Goal: Information Seeking & Learning: Learn about a topic

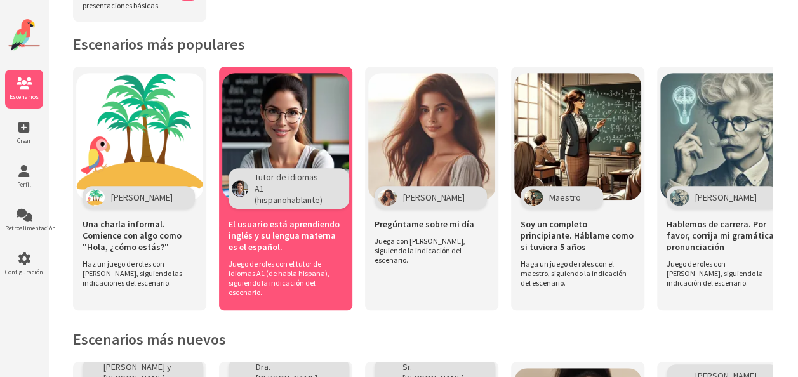
scroll to position [245, 0]
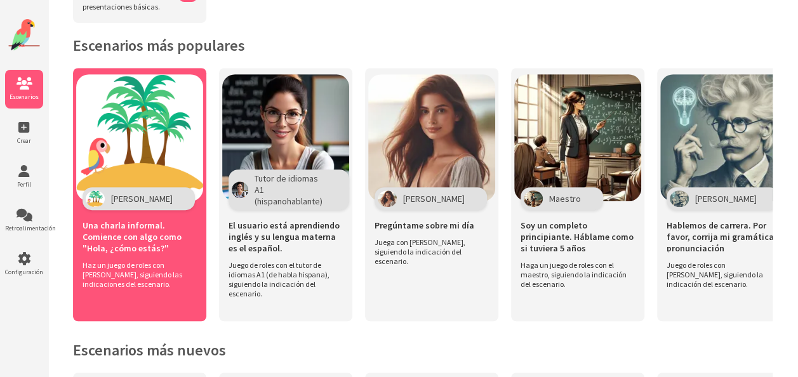
click at [166, 185] on img at bounding box center [139, 137] width 127 height 127
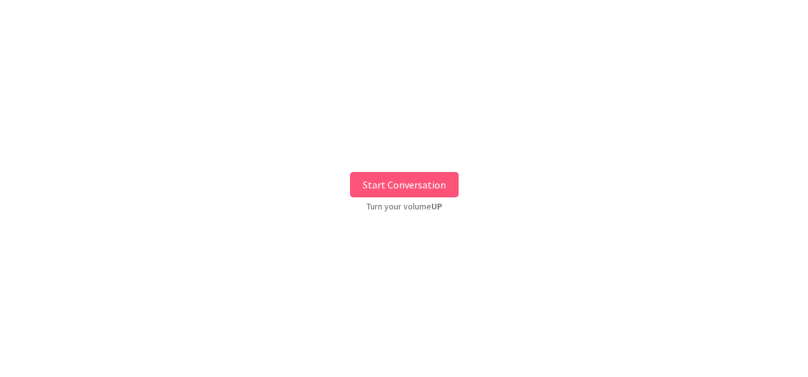
click at [383, 185] on button "Start Conversation" at bounding box center [404, 184] width 109 height 25
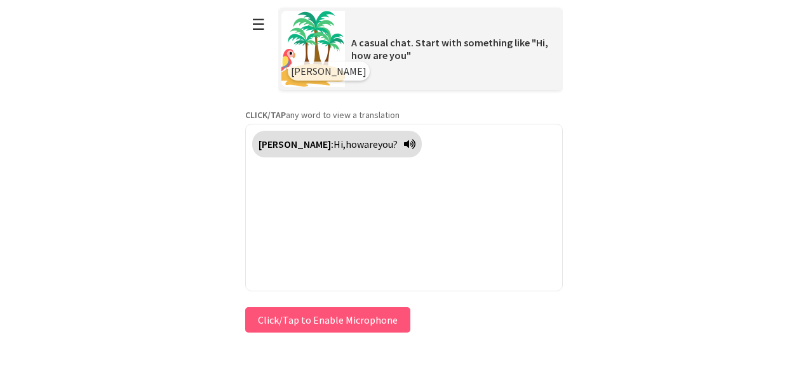
click at [404, 144] on icon at bounding box center [409, 144] width 11 height 10
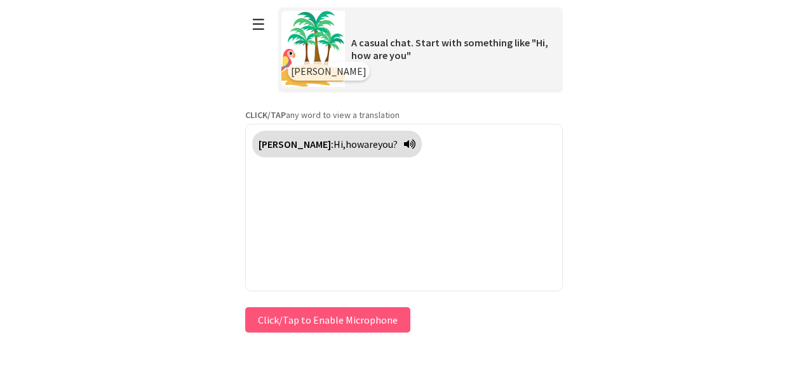
click at [404, 144] on icon at bounding box center [409, 144] width 11 height 10
click at [404, 145] on icon at bounding box center [409, 144] width 11 height 10
click at [404, 144] on icon at bounding box center [409, 144] width 11 height 10
click at [349, 320] on button "Click/Tap to Enable Microphone" at bounding box center [327, 319] width 165 height 25
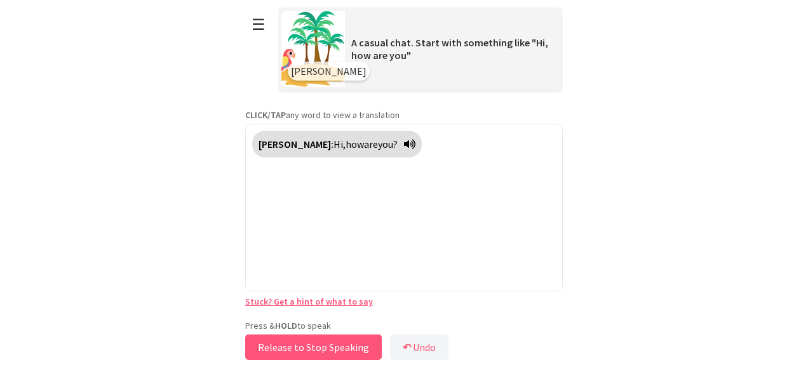
click at [307, 351] on button "Release to Stop Speaking" at bounding box center [313, 347] width 137 height 25
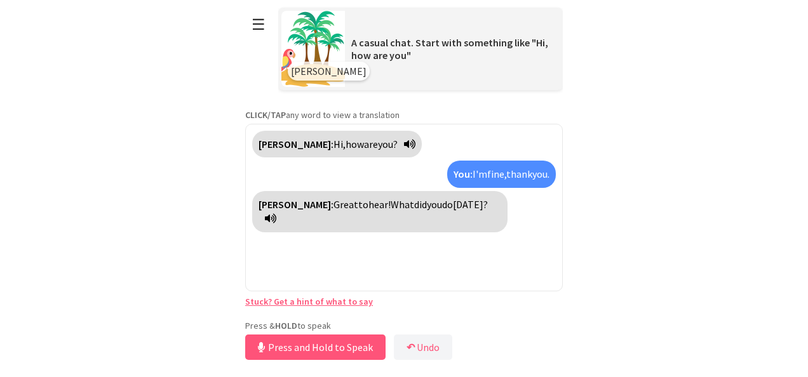
click at [276, 213] on icon at bounding box center [270, 218] width 11 height 10
click at [257, 25] on button "☰" at bounding box center [258, 24] width 27 height 32
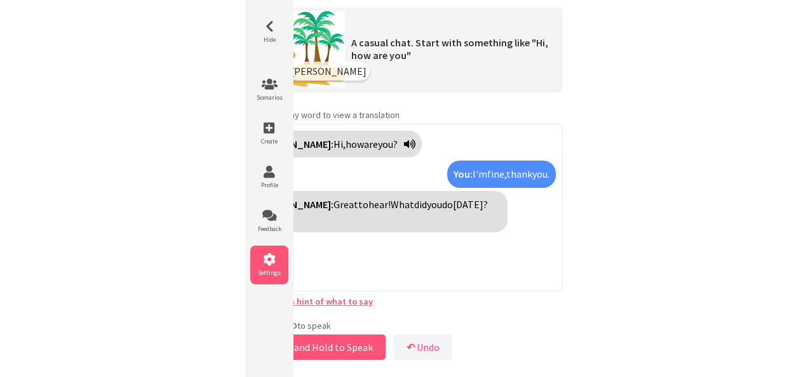
click at [264, 255] on icon at bounding box center [269, 259] width 38 height 13
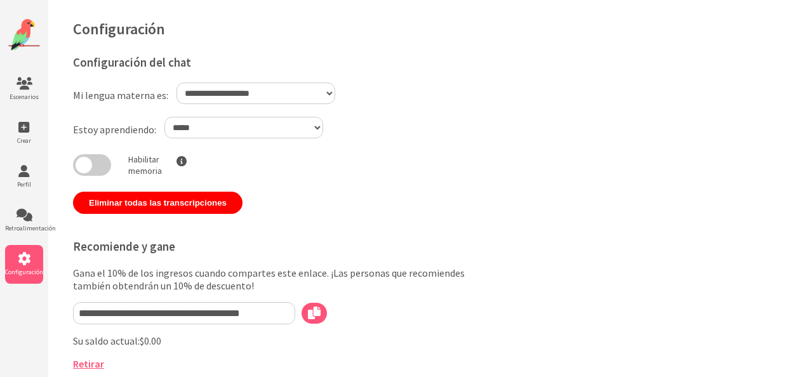
select select "**"
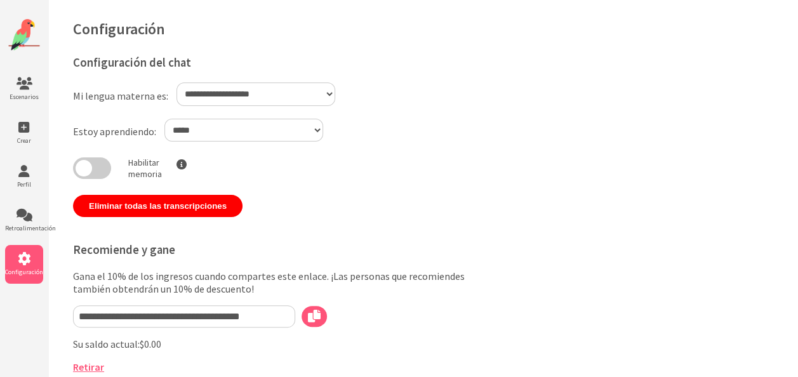
click at [188, 36] on h1 "Configuración" at bounding box center [423, 29] width 700 height 20
click at [27, 274] on span "Configuración" at bounding box center [24, 272] width 38 height 8
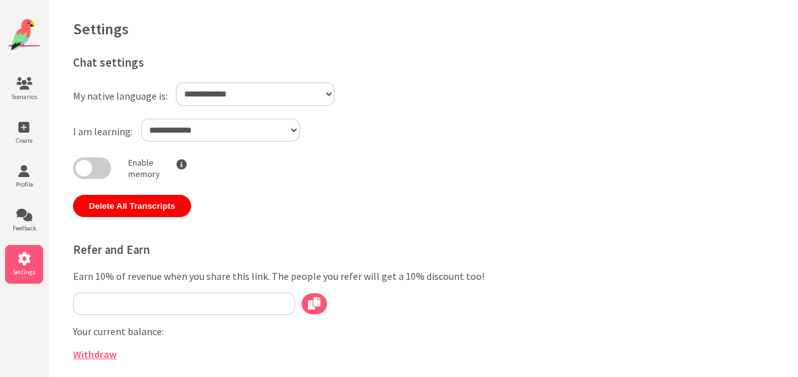
type input "**********"
select select "**"
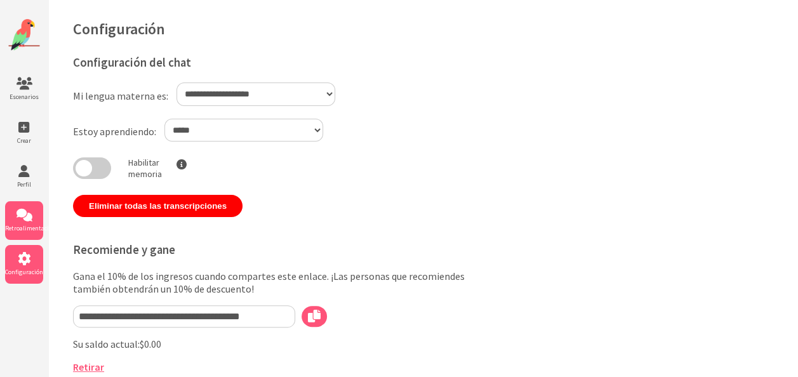
click at [30, 221] on icon at bounding box center [24, 215] width 38 height 13
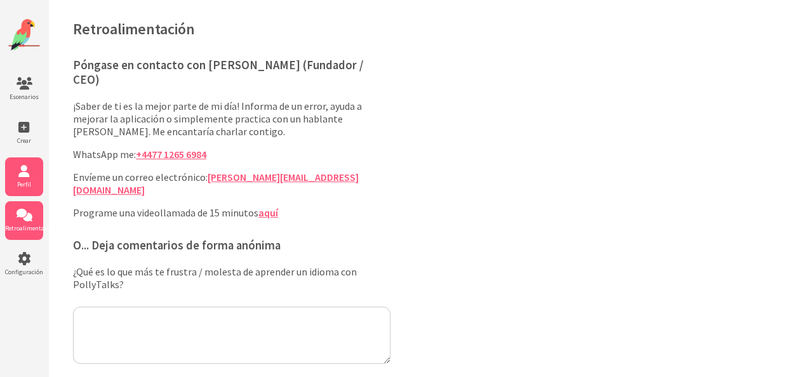
click at [33, 180] on span "Perfil" at bounding box center [24, 184] width 38 height 8
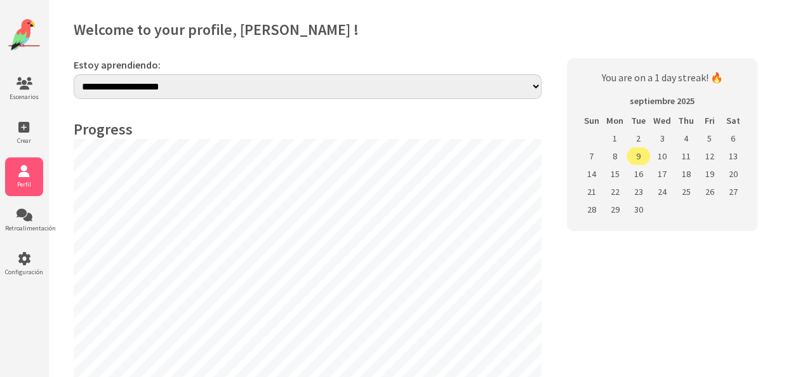
select select "**"
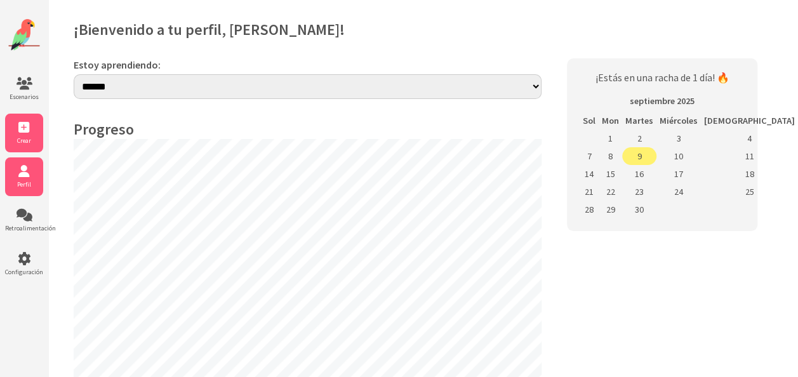
click at [30, 132] on icon at bounding box center [24, 127] width 38 height 13
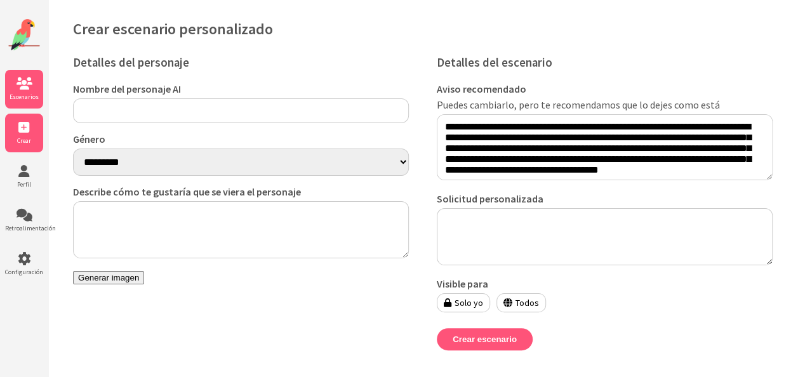
click at [30, 93] on li "Escenarios" at bounding box center [24, 89] width 38 height 39
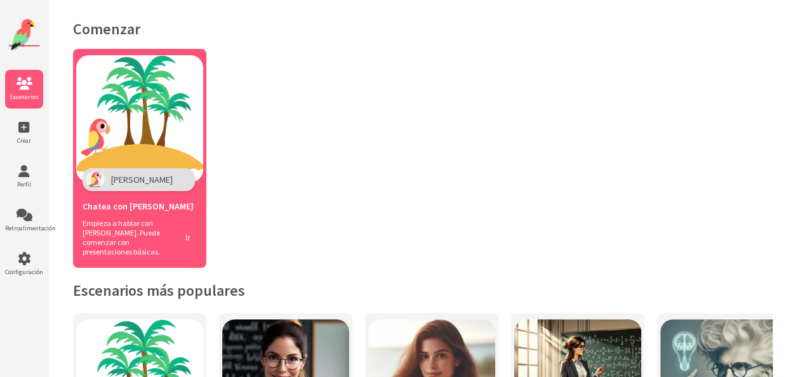
click at [119, 227] on span "Empieza a hablar con [PERSON_NAME]. Puede comenzar con presentaciones básicas." at bounding box center [128, 237] width 90 height 38
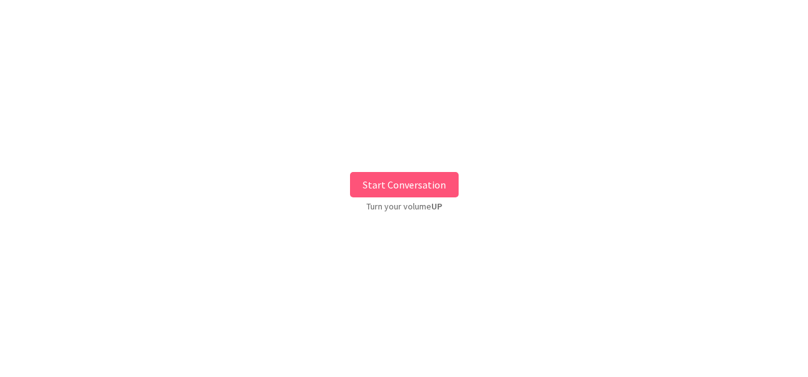
click at [429, 190] on button "Start Conversation" at bounding box center [404, 184] width 109 height 25
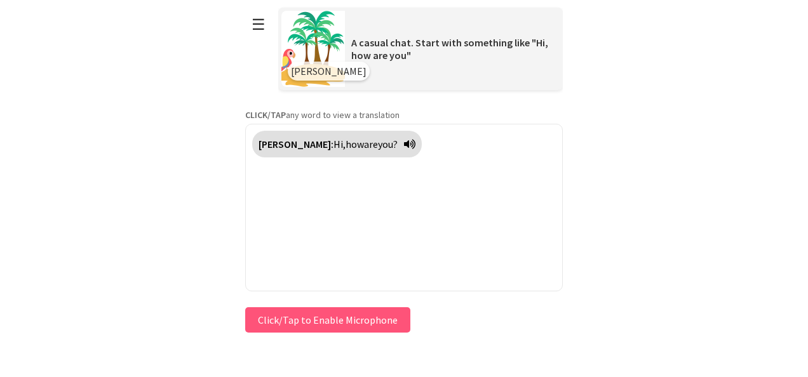
click at [404, 149] on icon at bounding box center [409, 144] width 11 height 10
click at [404, 147] on icon at bounding box center [409, 144] width 11 height 10
click at [404, 141] on icon at bounding box center [409, 144] width 11 height 10
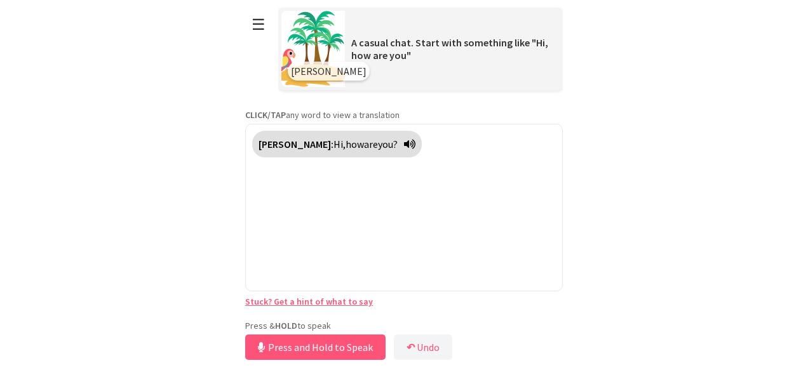
click at [359, 315] on div "**********" at bounding box center [404, 181] width 318 height 363
click at [346, 343] on button "Release to Stop Speaking" at bounding box center [313, 347] width 137 height 25
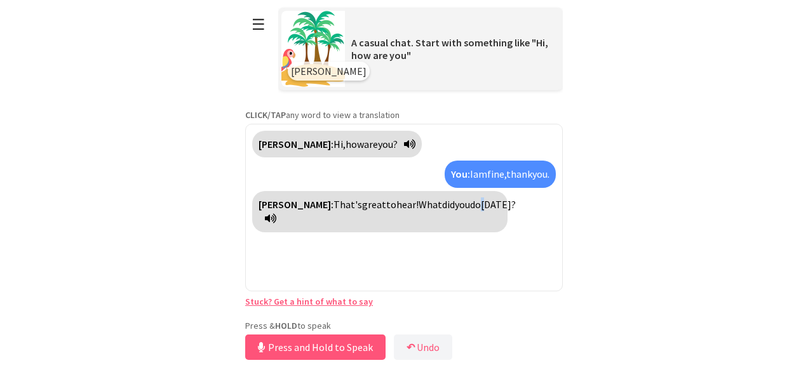
click at [481, 202] on span "today?" at bounding box center [498, 204] width 35 height 13
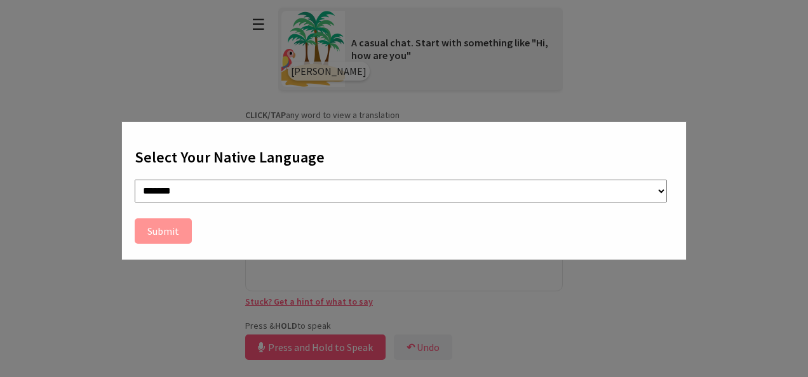
click at [658, 189] on select "**********" at bounding box center [401, 191] width 532 height 23
select select "**"
click at [135, 180] on select "**********" at bounding box center [401, 191] width 532 height 23
click at [166, 227] on button "Submit" at bounding box center [163, 230] width 57 height 25
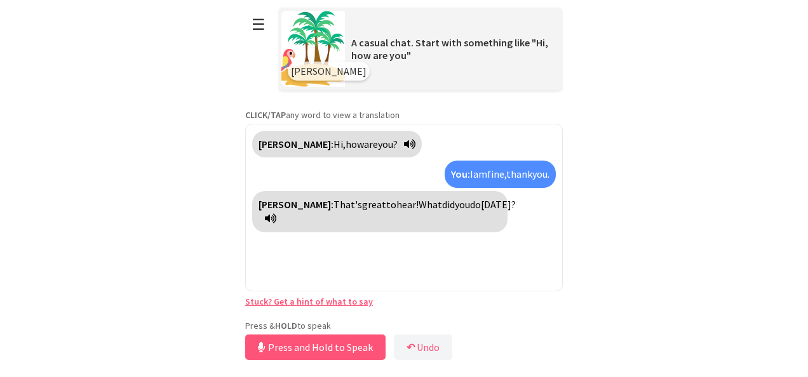
click at [276, 213] on icon at bounding box center [270, 218] width 11 height 10
click at [300, 298] on link "Stuck? Get a hint of what to say" at bounding box center [309, 301] width 128 height 11
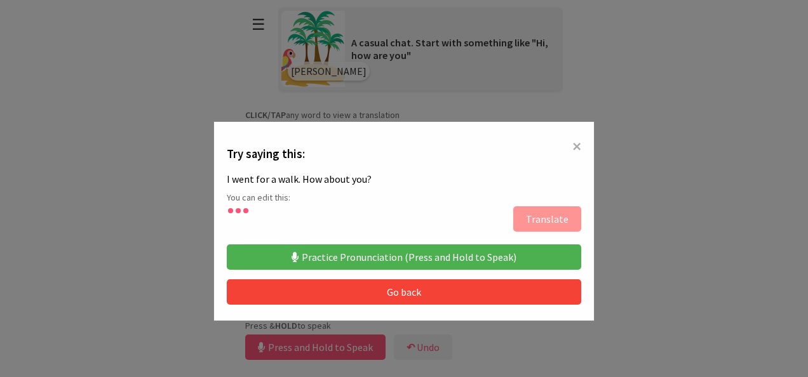
type textarea "**********"
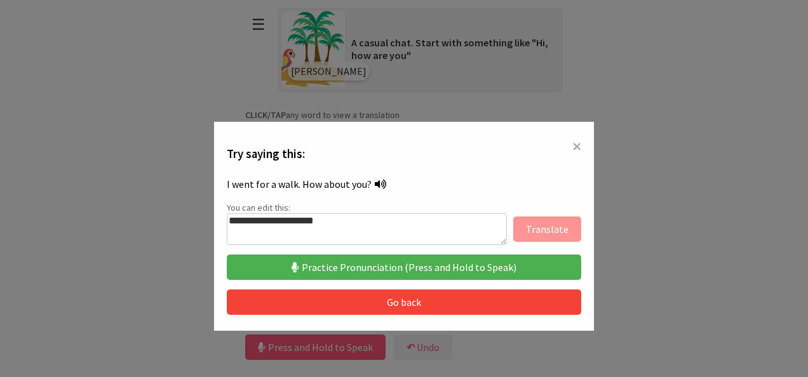
click at [406, 268] on button "Practice Pronunciation (Press and Hold to Speak)" at bounding box center [404, 267] width 354 height 25
click at [396, 269] on button "Practice Pronunciation (Press and Hold to Speak)" at bounding box center [404, 267] width 354 height 25
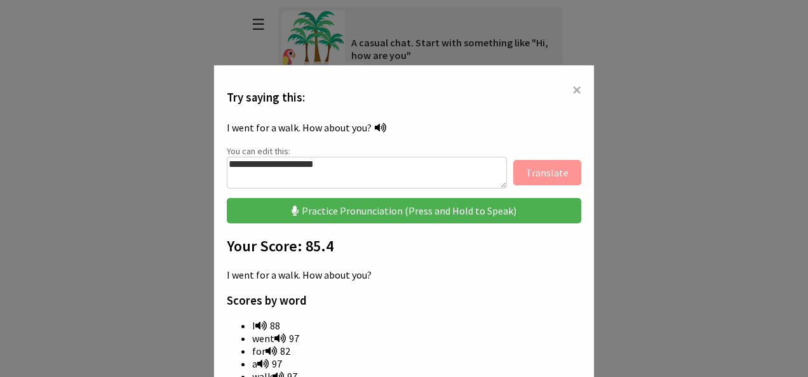
scroll to position [116, 0]
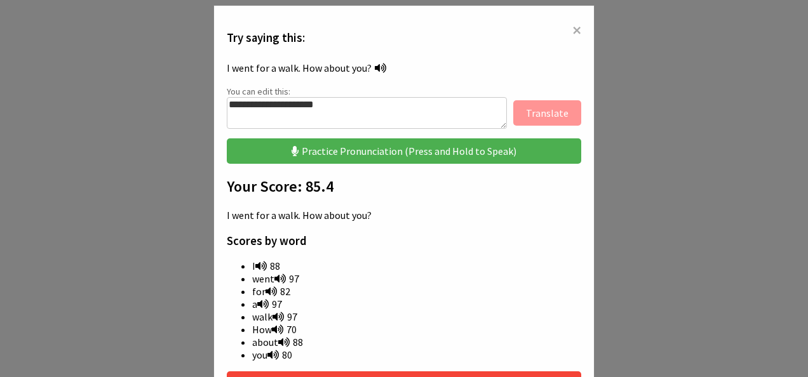
click at [258, 264] on icon at bounding box center [260, 266] width 11 height 10
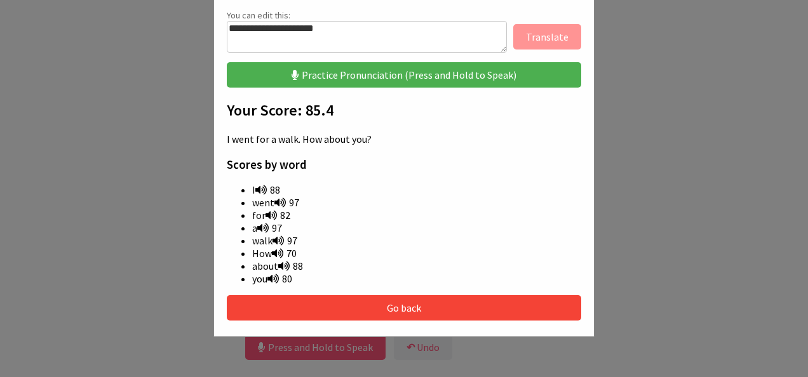
scroll to position [194, 0]
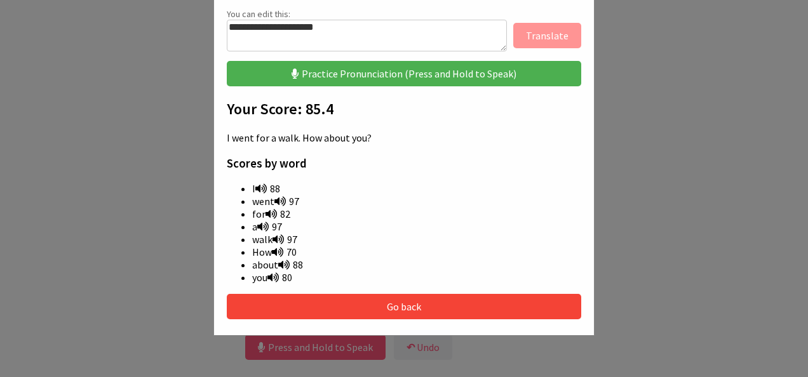
click at [334, 311] on button "Go back" at bounding box center [404, 306] width 354 height 25
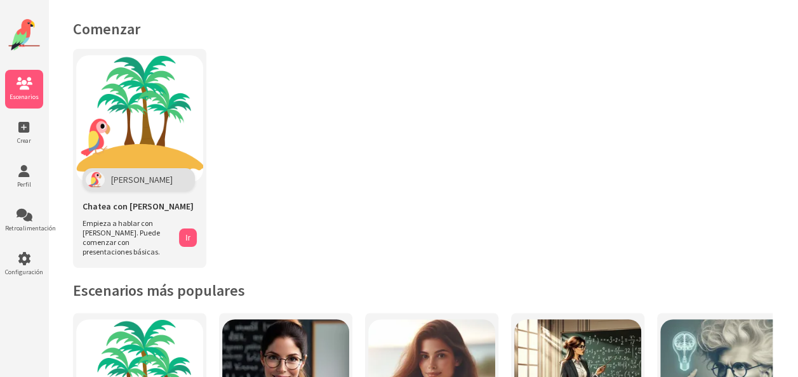
click at [23, 165] on icon at bounding box center [24, 171] width 38 height 13
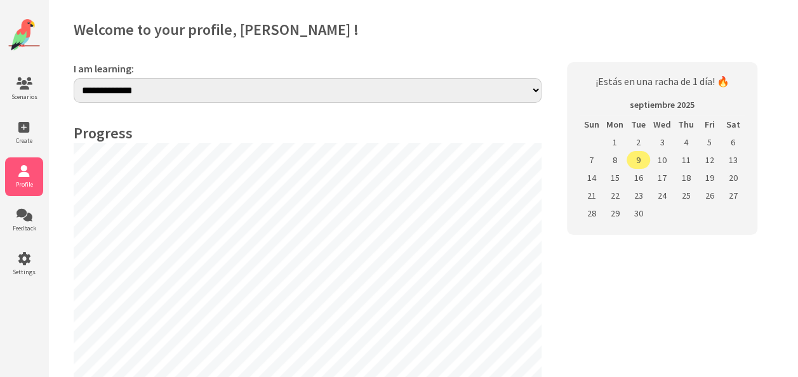
select select "**"
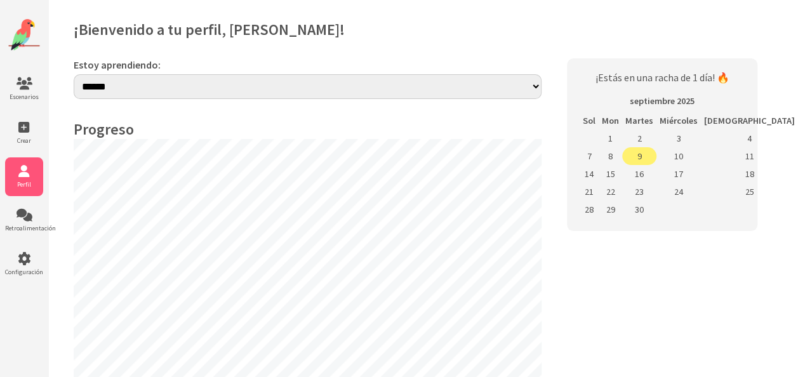
click at [30, 28] on img at bounding box center [24, 35] width 32 height 32
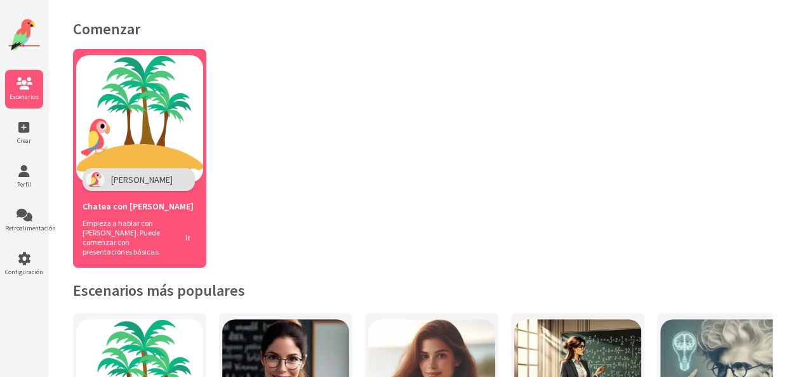
click at [141, 212] on div "Chatea con Polly" at bounding box center [140, 204] width 114 height 27
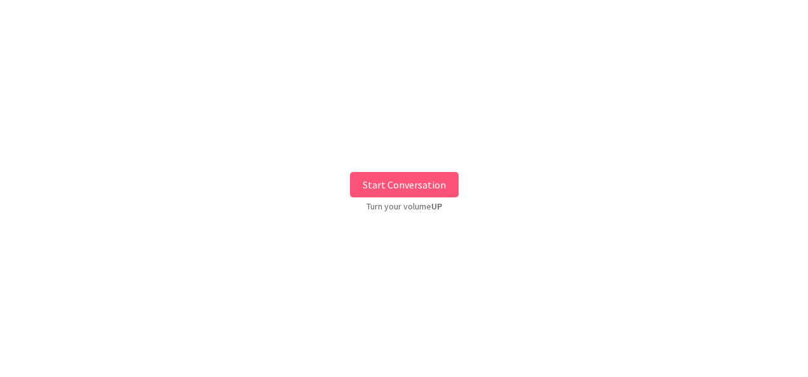
click at [403, 178] on button "Start Conversation" at bounding box center [404, 184] width 109 height 25
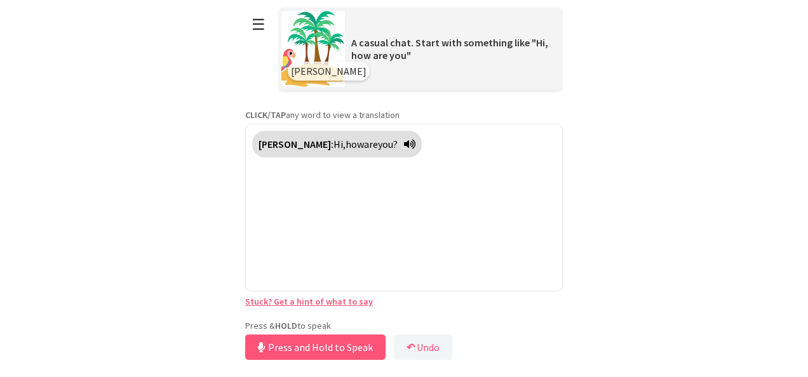
click at [344, 315] on div "**********" at bounding box center [404, 181] width 318 height 363
click at [338, 356] on button "Release to Stop Speaking" at bounding box center [313, 347] width 137 height 25
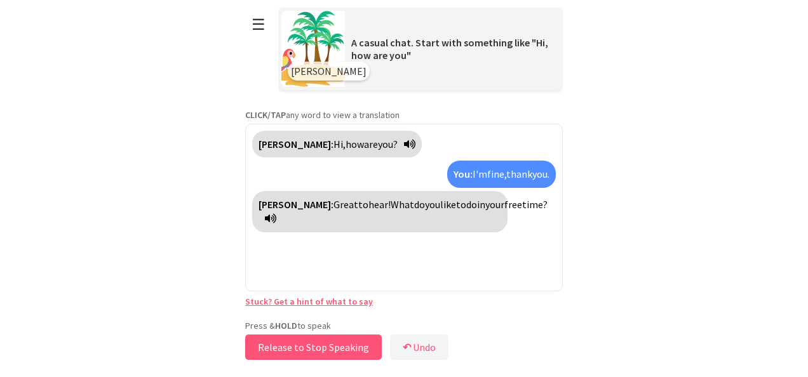
click at [338, 356] on button "Release to Stop Speaking" at bounding box center [313, 347] width 137 height 25
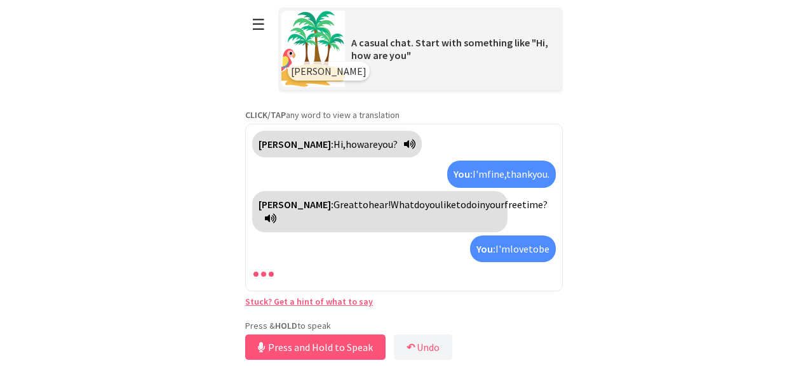
scroll to position [18, 0]
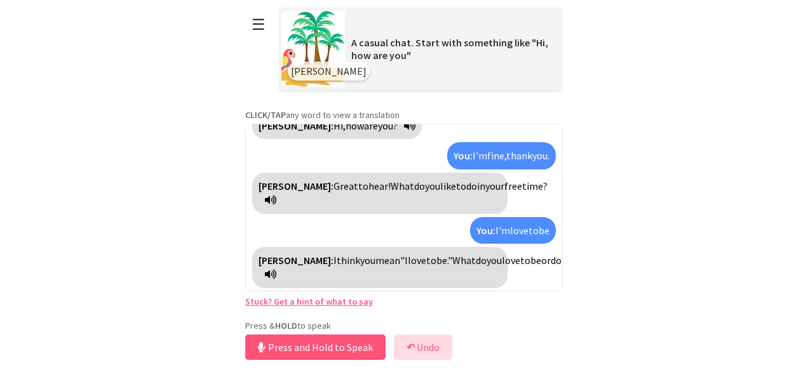
click at [433, 350] on button "↶ Undo" at bounding box center [423, 347] width 58 height 25
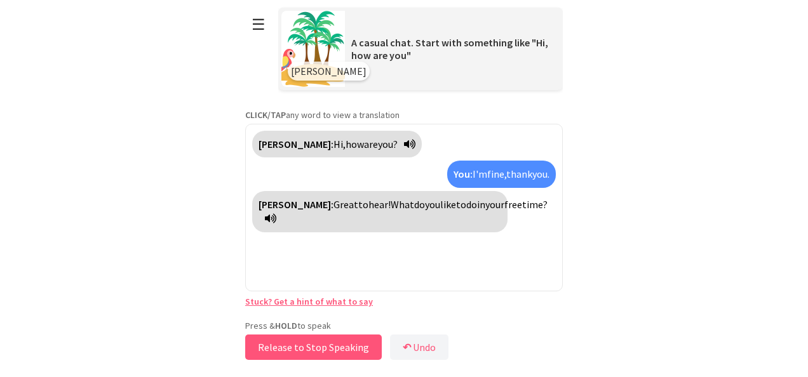
click at [318, 346] on button "Release to Stop Speaking" at bounding box center [313, 347] width 137 height 25
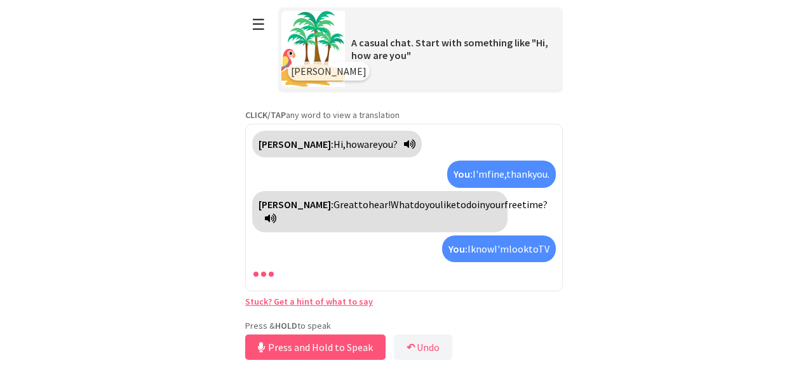
scroll to position [18, 0]
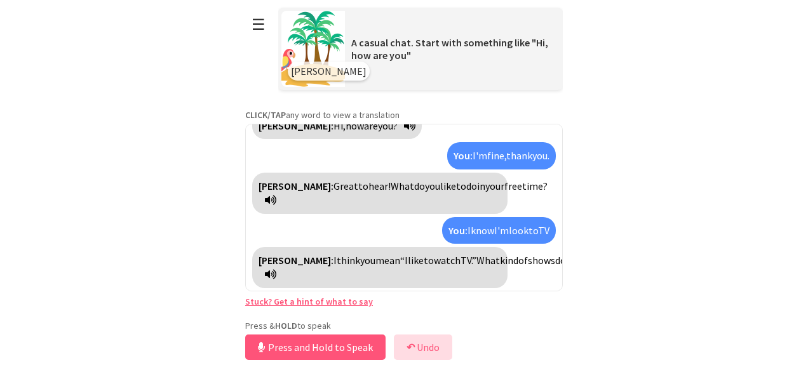
click at [436, 347] on button "↶ Undo" at bounding box center [423, 347] width 58 height 25
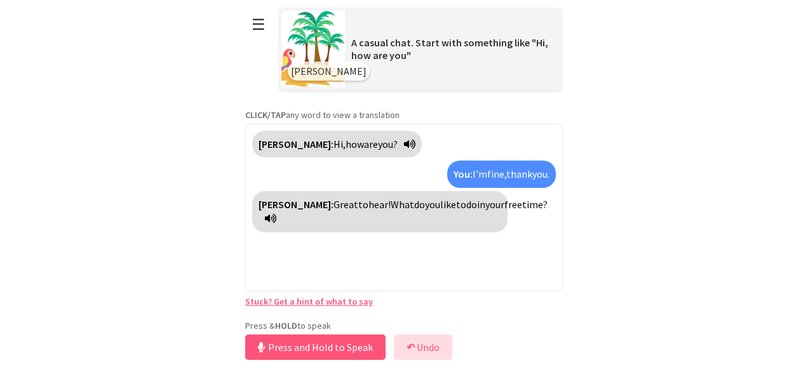
scroll to position [0, 0]
click at [345, 347] on button "Release to Stop Speaking" at bounding box center [313, 347] width 137 height 25
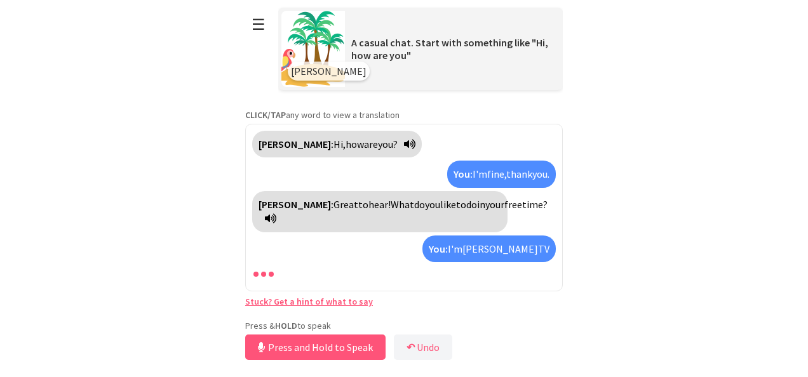
scroll to position [18, 0]
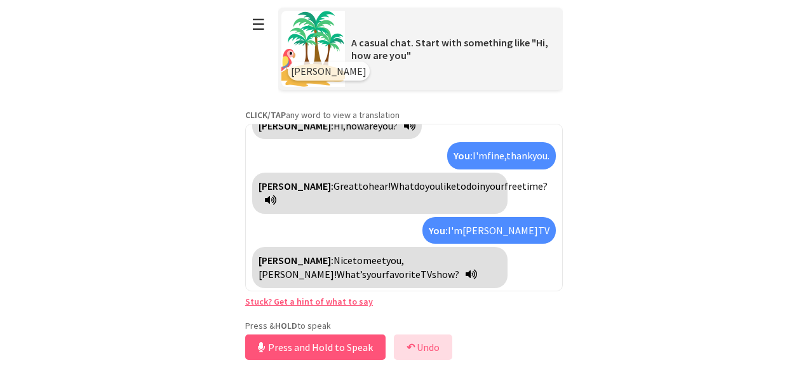
click at [421, 348] on button "↶ Undo" at bounding box center [423, 347] width 58 height 25
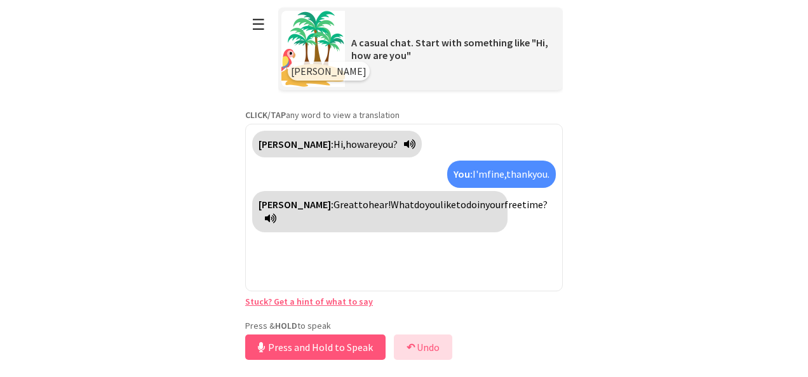
scroll to position [0, 0]
click at [360, 351] on button "Release to Stop Speaking" at bounding box center [313, 347] width 137 height 25
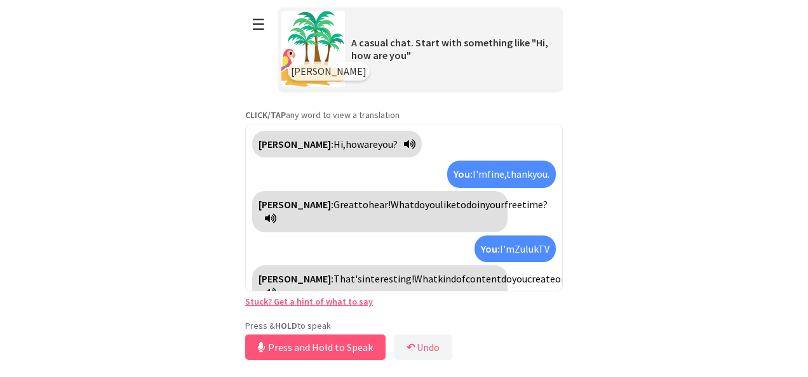
scroll to position [18, 0]
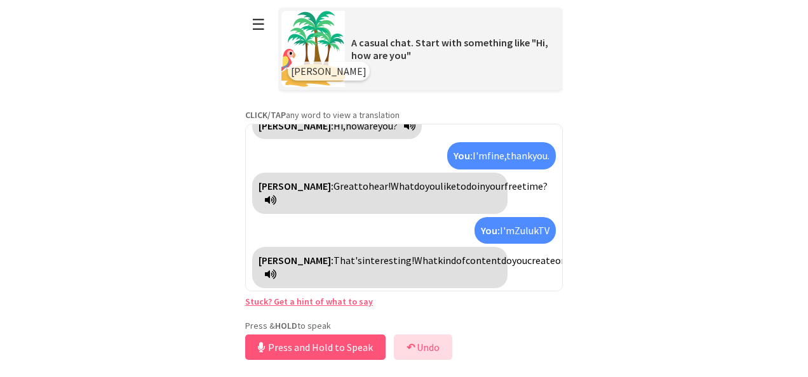
click at [425, 349] on button "↶ Undo" at bounding box center [423, 347] width 58 height 25
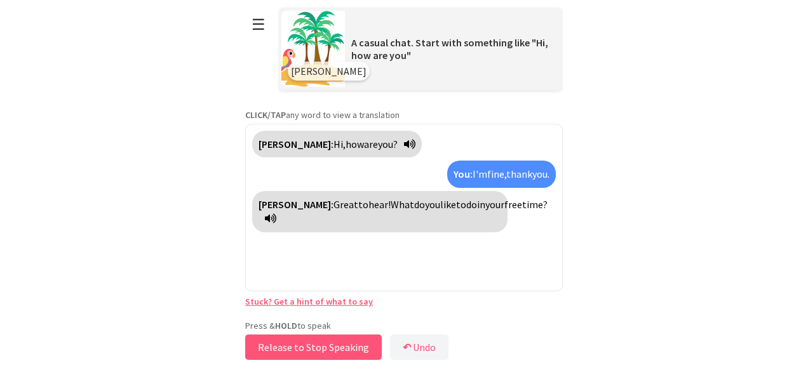
click at [349, 343] on button "Release to Stop Speaking" at bounding box center [313, 347] width 137 height 25
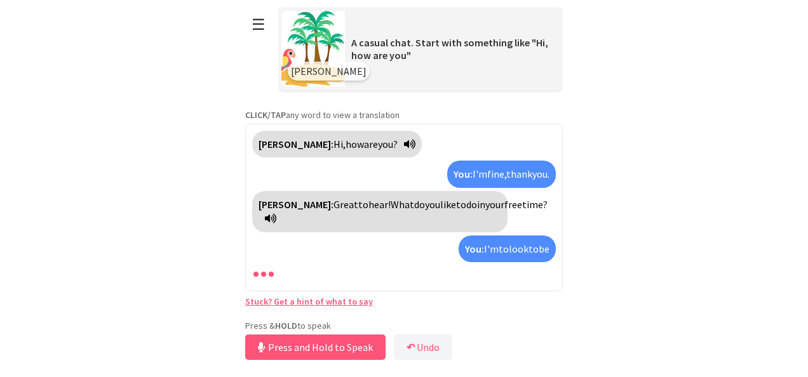
scroll to position [18, 0]
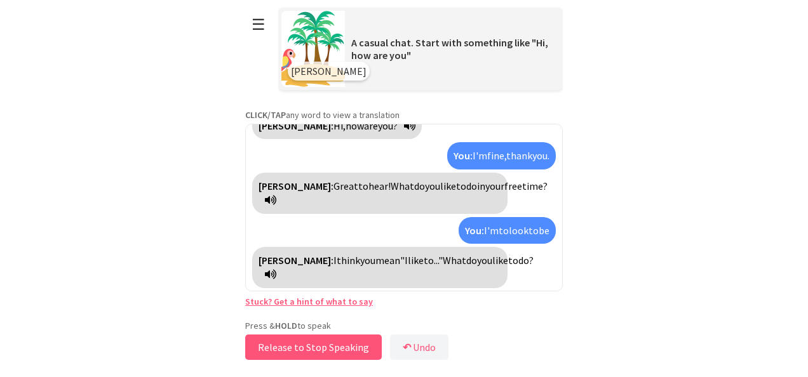
click at [349, 343] on button "Release to Stop Speaking" at bounding box center [313, 347] width 137 height 25
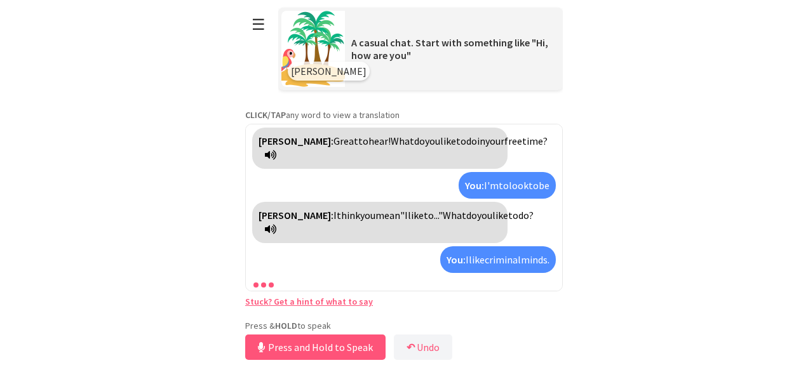
scroll to position [79, 0]
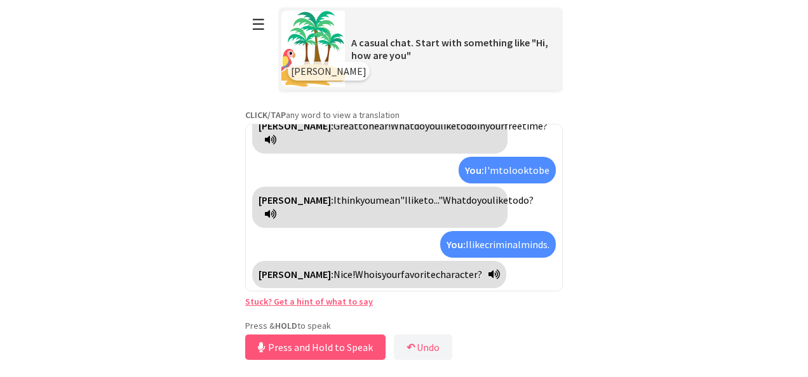
click at [488, 275] on icon at bounding box center [493, 274] width 11 height 10
click at [488, 271] on icon at bounding box center [493, 274] width 11 height 10
click at [334, 345] on button "Release to Stop Speaking" at bounding box center [313, 347] width 137 height 25
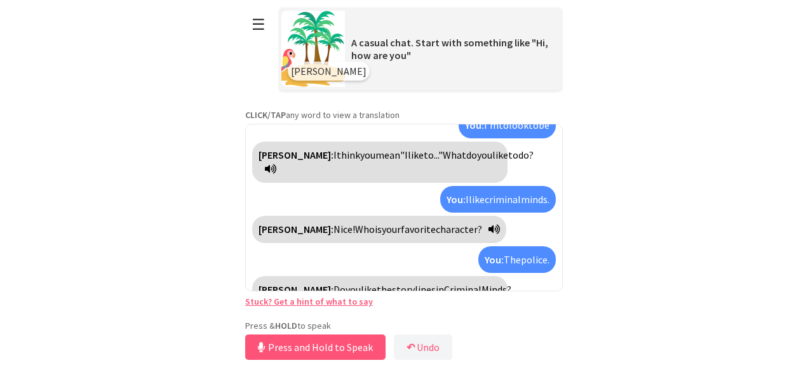
scroll to position [138, 0]
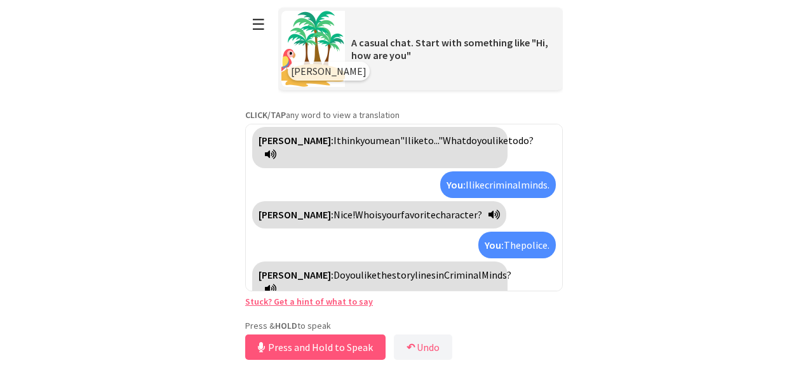
click at [705, 220] on html "**********" at bounding box center [404, 188] width 808 height 377
